Goal: Navigation & Orientation: Go to known website

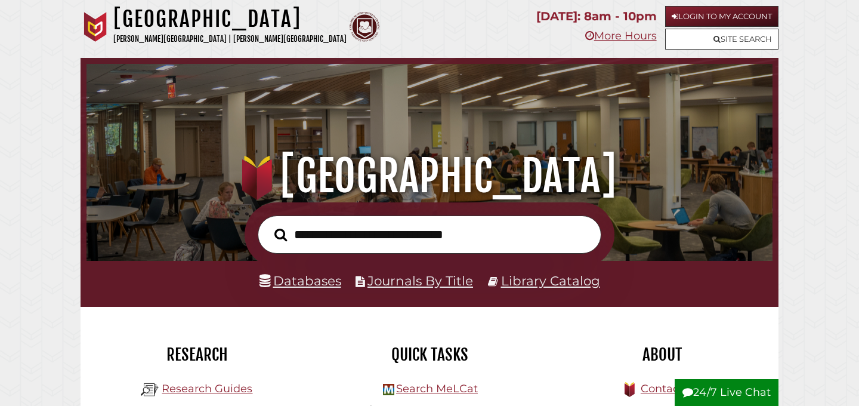
scroll to position [227, 680]
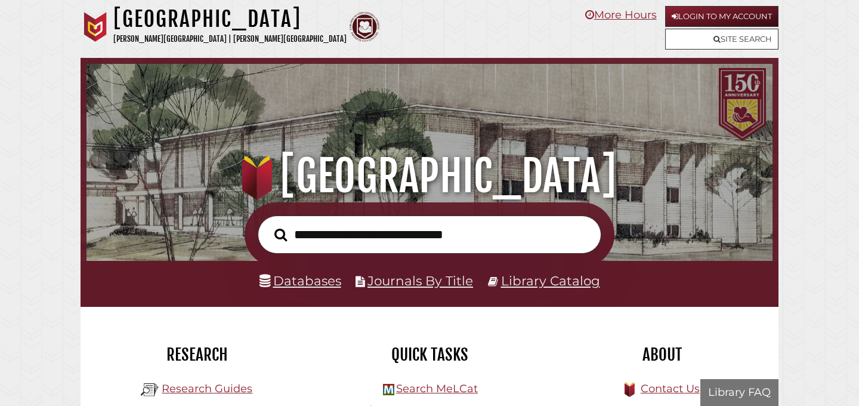
scroll to position [227, 680]
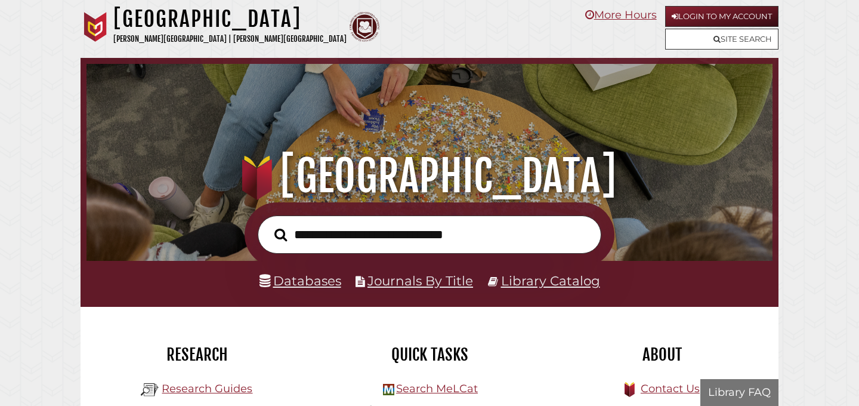
scroll to position [227, 680]
